Goal: Task Accomplishment & Management: Manage account settings

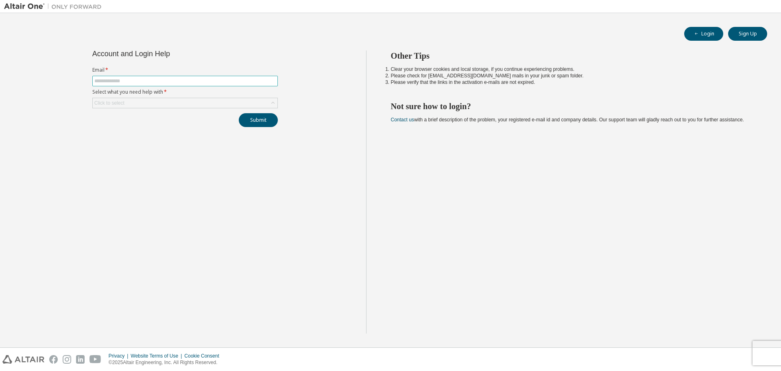
click at [121, 83] on input "text" at bounding box center [184, 81] width 181 height 7
type input "**********"
click at [142, 97] on form "**********" at bounding box center [185, 88] width 186 height 42
click at [140, 104] on div "Click to select" at bounding box center [185, 103] width 185 height 10
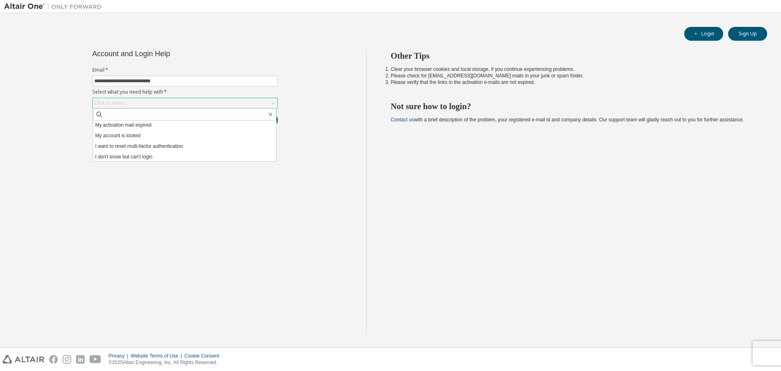
scroll to position [23, 0]
click at [129, 132] on li "My account is locked" at bounding box center [184, 134] width 183 height 11
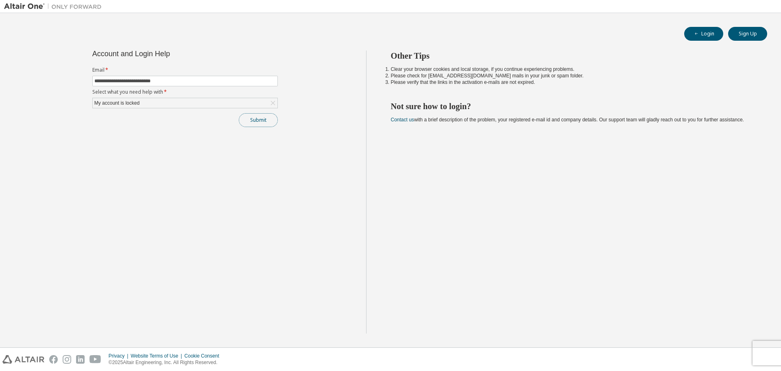
click at [257, 120] on button "Submit" at bounding box center [258, 120] width 39 height 14
click at [234, 105] on div "My account is locked" at bounding box center [185, 103] width 185 height 10
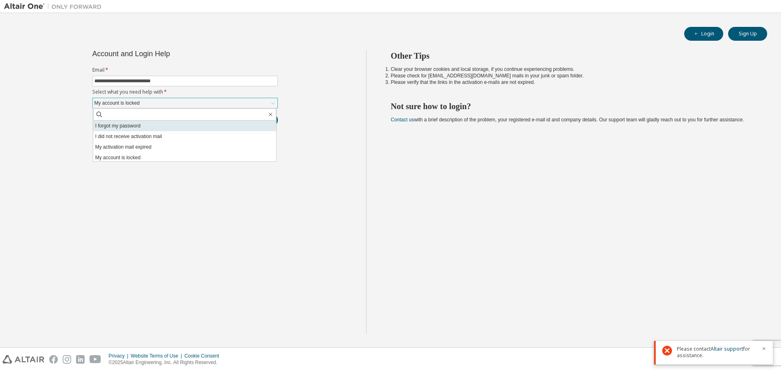
click at [139, 127] on li "I forgot my password" at bounding box center [184, 125] width 183 height 11
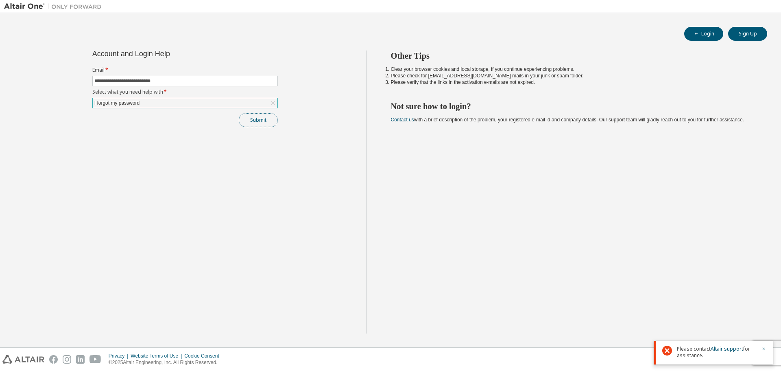
click at [256, 120] on button "Submit" at bounding box center [258, 120] width 39 height 14
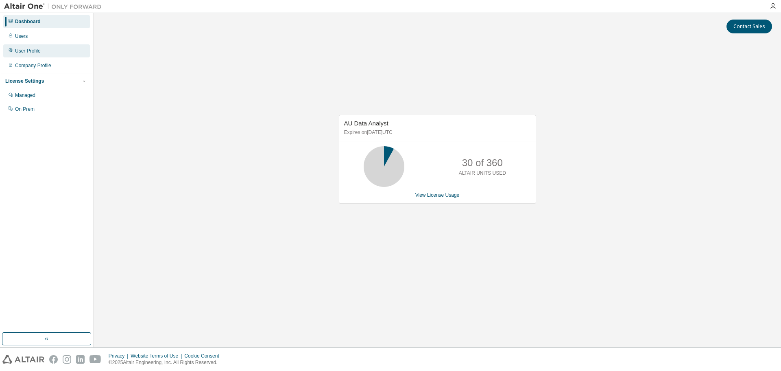
click at [33, 52] on div "User Profile" at bounding box center [28, 51] width 26 height 7
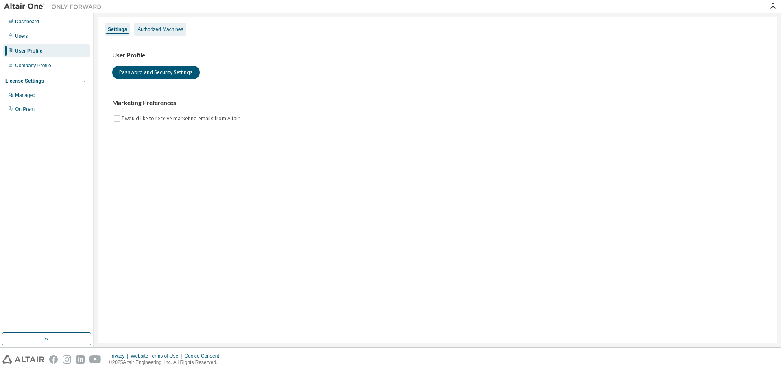
click at [166, 28] on div "Authorized Machines" at bounding box center [161, 29] width 46 height 7
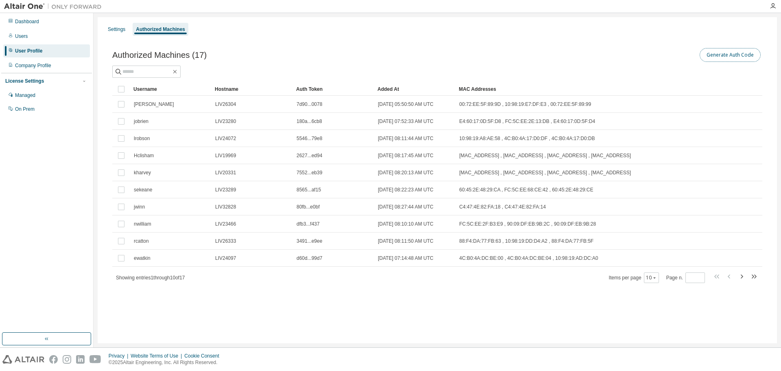
click at [745, 57] on button "Generate Auth Code" at bounding box center [730, 55] width 61 height 14
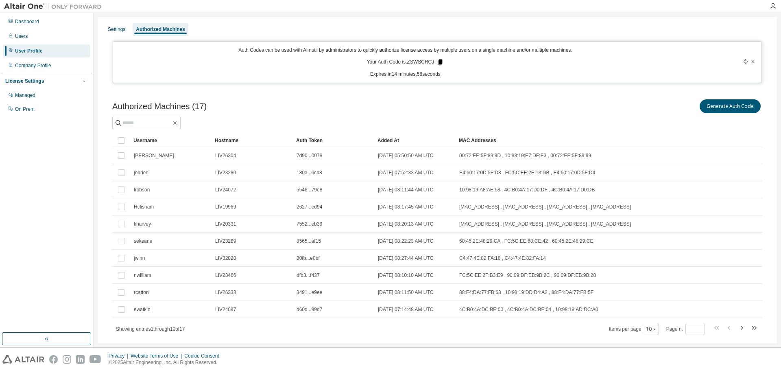
click at [438, 60] on icon at bounding box center [440, 62] width 4 height 6
click at [164, 119] on input "text" at bounding box center [146, 123] width 49 height 8
type input "******"
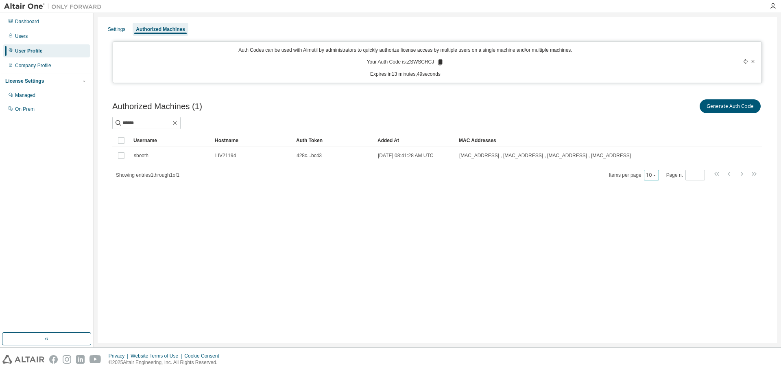
click at [651, 176] on button "10" at bounding box center [651, 175] width 11 height 7
click at [660, 222] on div "100" at bounding box center [677, 225] width 65 height 10
click at [31, 35] on div "Users" at bounding box center [46, 36] width 87 height 13
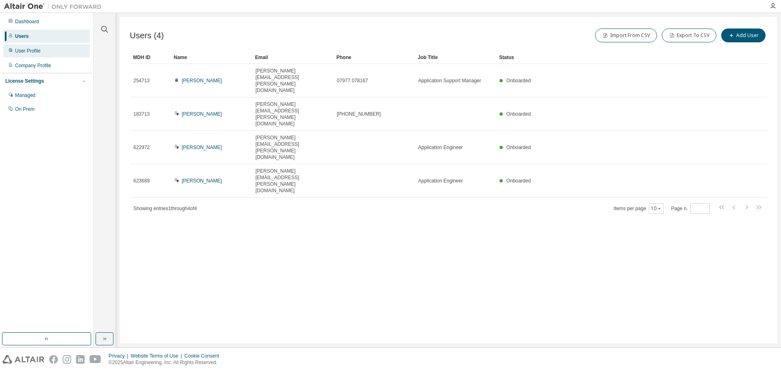
click at [31, 50] on div "User Profile" at bounding box center [28, 51] width 26 height 7
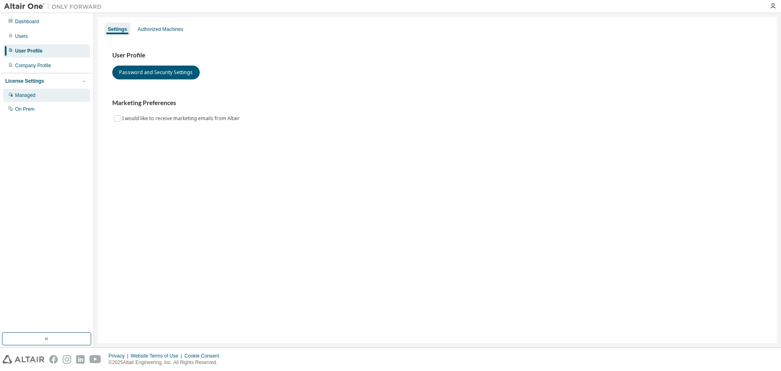
click at [27, 98] on div "Managed" at bounding box center [25, 95] width 20 height 7
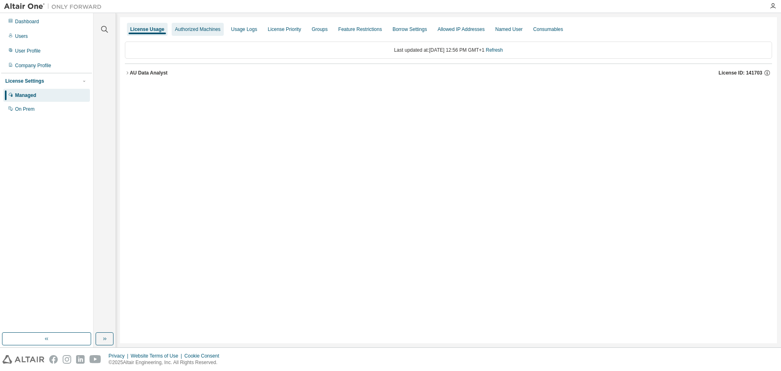
click at [195, 28] on div "Authorized Machines" at bounding box center [198, 29] width 46 height 7
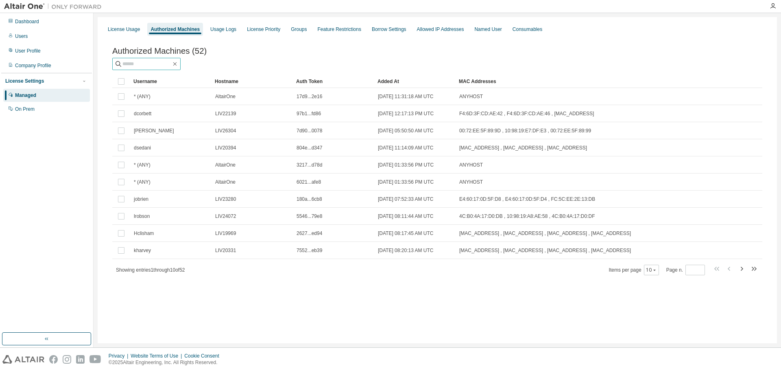
click at [145, 65] on input "text" at bounding box center [146, 64] width 49 height 8
type input "******"
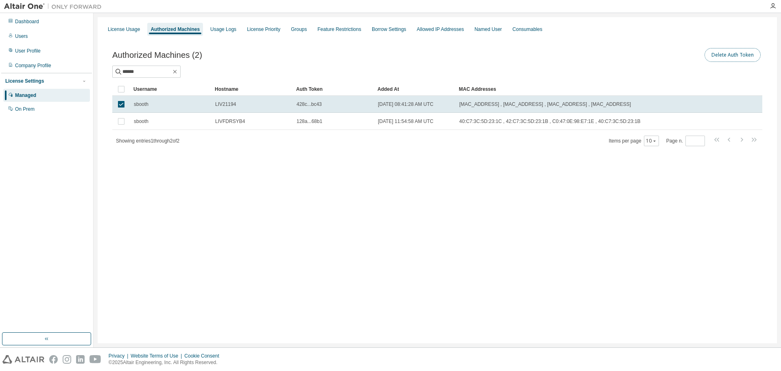
click at [739, 54] on button "Delete Auth Token" at bounding box center [733, 55] width 56 height 14
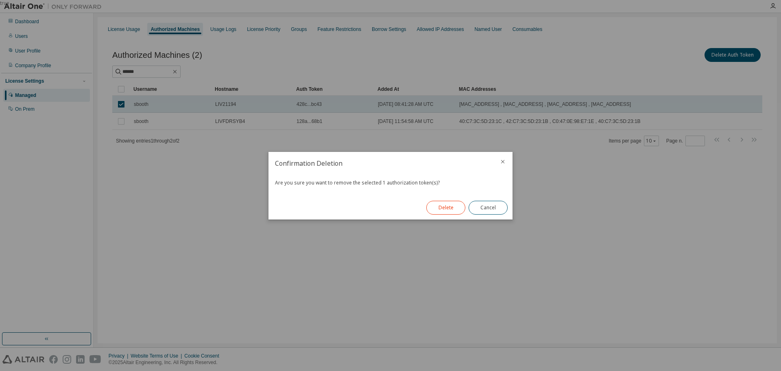
click at [440, 206] on button "Delete" at bounding box center [445, 208] width 39 height 14
